Goal: Information Seeking & Learning: Learn about a topic

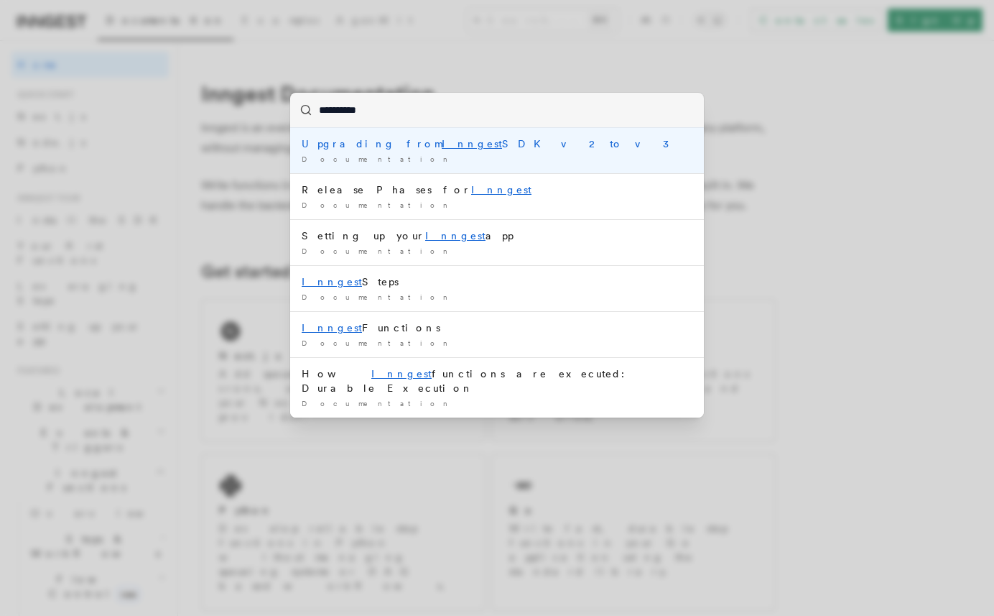
type input "**********"
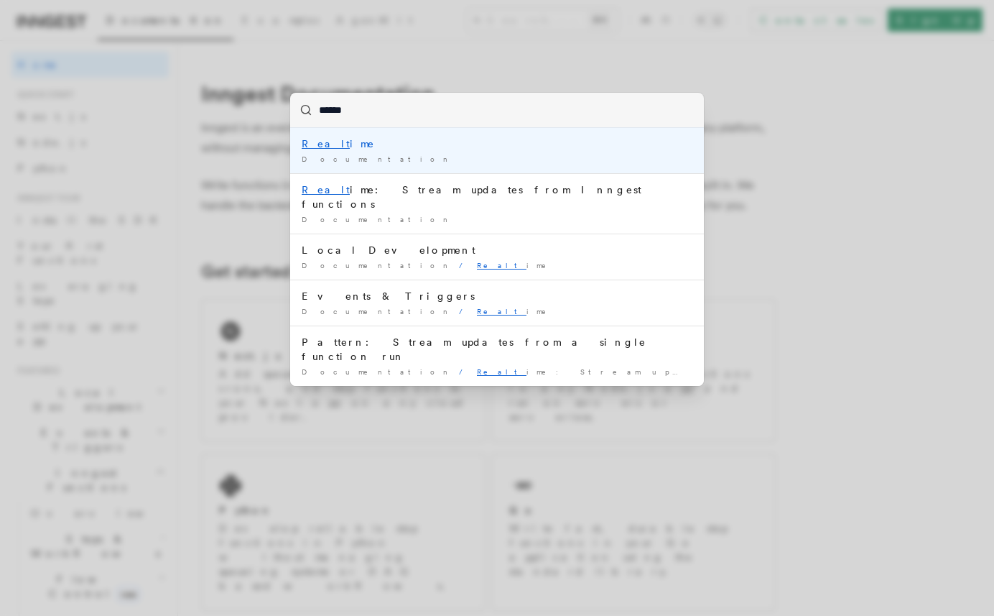
type input "*******"
